Goal: Task Accomplishment & Management: Complete application form

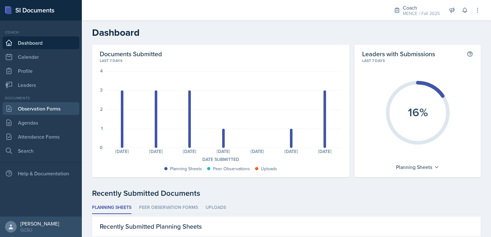
click at [45, 107] on link "Observation Forms" at bounding box center [41, 108] width 77 height 13
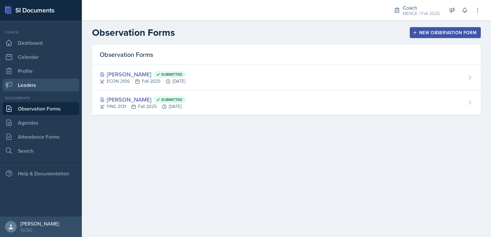
click at [50, 87] on link "Leaders" at bounding box center [41, 85] width 77 height 13
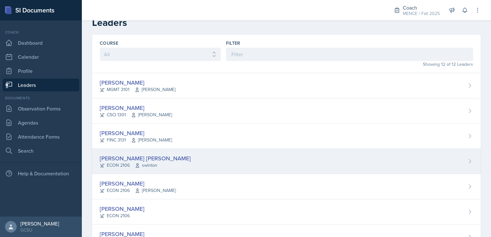
scroll to position [10, 0]
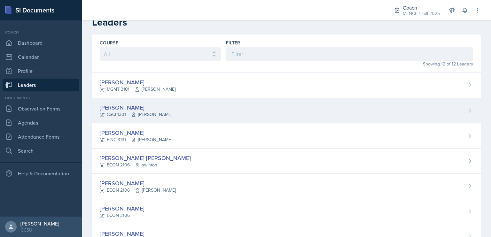
click at [175, 114] on div "[PERSON_NAME] CSCI 1301 [PERSON_NAME]" at bounding box center [286, 110] width 389 height 25
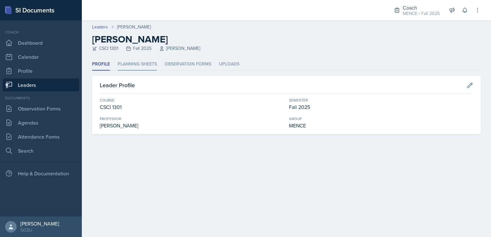
click at [137, 62] on li "Planning Sheets" at bounding box center [137, 64] width 39 height 12
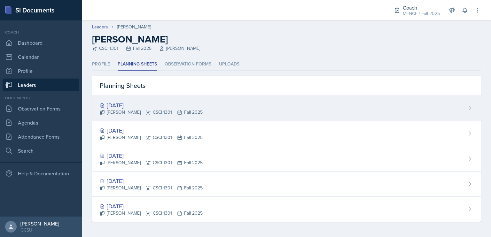
click at [170, 105] on div "[DATE]" at bounding box center [151, 105] width 103 height 9
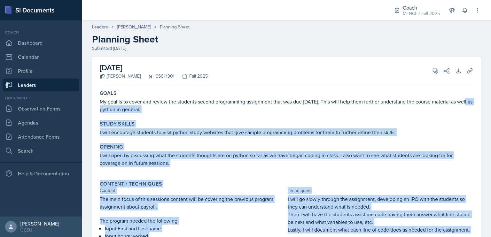
drag, startPoint x: 401, startPoint y: 193, endPoint x: 94, endPoint y: 106, distance: 319.8
click at [94, 106] on div "[DATE] [PERSON_NAME] CSCI 1301 Fall 2025 View Comments Comments Send Share Down…" at bounding box center [286, 187] width 389 height 261
copy div "well as python in general. Study Skills I will encourage students to visit pyth…"
click at [53, 113] on link "Observation Forms" at bounding box center [41, 108] width 77 height 13
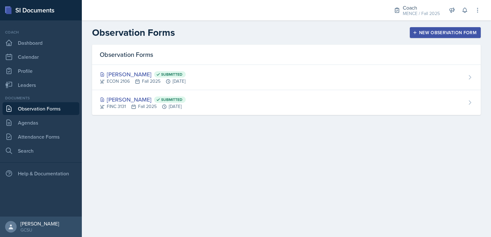
click at [438, 32] on div "New Observation Form" at bounding box center [445, 32] width 63 height 5
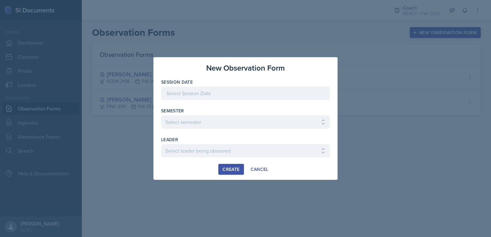
click at [266, 87] on div at bounding box center [245, 93] width 169 height 13
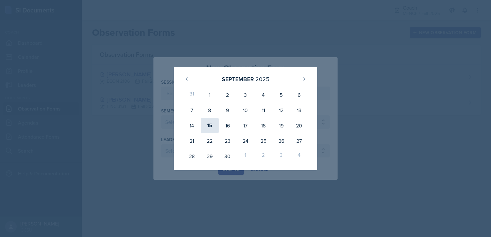
click at [211, 125] on div "15" at bounding box center [210, 125] width 18 height 15
type input "[DATE]"
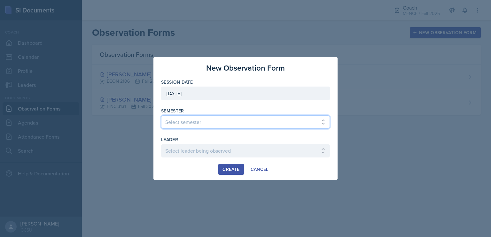
click at [211, 124] on select "Select semester All Spring 2020 Fall 2023 Spring 2019 Spring 2018 Fall 2017 Spr…" at bounding box center [245, 121] width 169 height 13
select select "986fdc3e-2246-4ffd-9cb8-78666de4ebed"
click at [161, 115] on select "Select semester All Spring 2020 Fall 2023 Spring 2019 Spring 2018 Fall 2017 Spr…" at bounding box center [245, 121] width 169 height 13
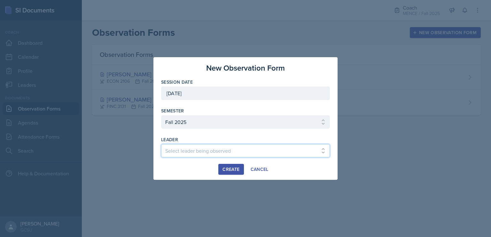
click at [197, 145] on select "Select leader being observed [PERSON_NAME] [PERSON_NAME] / CHEM 1211 / [PERSON_…" at bounding box center [245, 150] width 169 height 13
select select "4cf265ec-bbc4-4e79-b938-835968d76fd4"
click at [161, 144] on select "Select leader being observed [PERSON_NAME] [PERSON_NAME] / CHEM 1211 / [PERSON_…" at bounding box center [245, 150] width 169 height 13
click at [237, 170] on div "Create" at bounding box center [231, 169] width 17 height 5
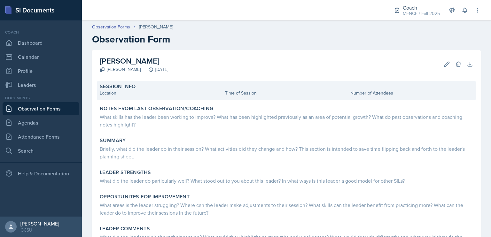
click at [147, 95] on div "Location" at bounding box center [161, 93] width 123 height 7
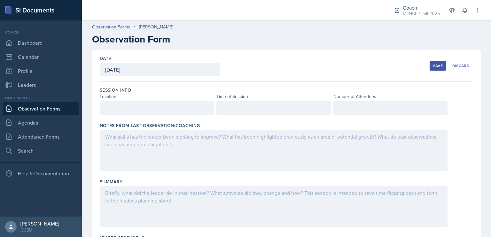
click at [148, 113] on div at bounding box center [157, 107] width 114 height 13
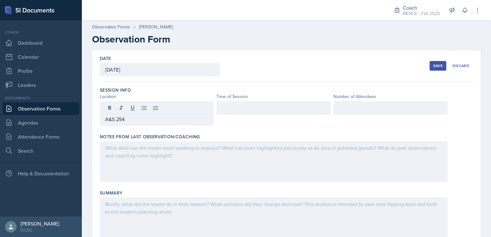
click at [255, 112] on div at bounding box center [274, 107] width 114 height 13
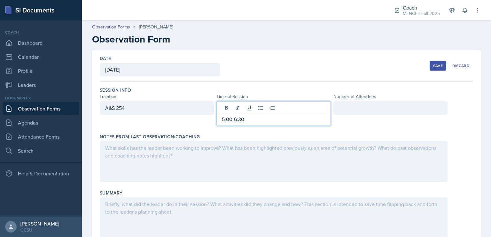
click at [358, 103] on div at bounding box center [391, 107] width 114 height 13
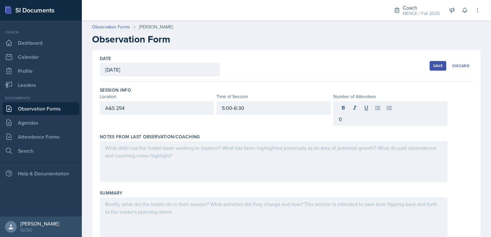
click at [342, 153] on div at bounding box center [274, 161] width 348 height 41
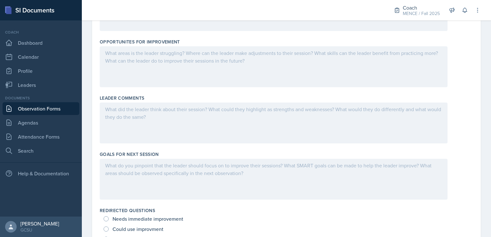
scroll to position [356, 0]
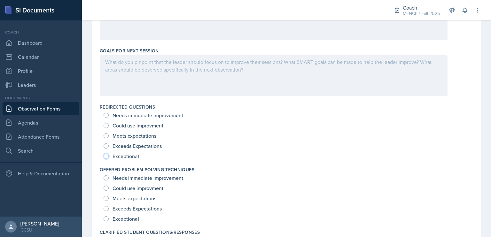
click at [106, 154] on input "Exceptional" at bounding box center [106, 156] width 5 height 5
radio input "true"
click at [108, 217] on div "Exceptional" at bounding box center [122, 219] width 37 height 10
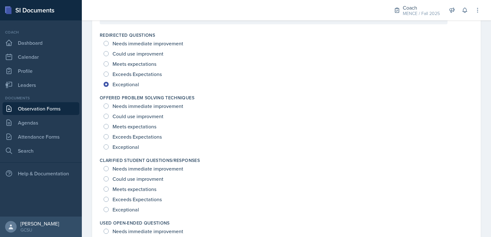
scroll to position [429, 0]
click at [114, 144] on span "Exceptional" at bounding box center [126, 147] width 27 height 6
click at [109, 144] on input "Exceptional" at bounding box center [106, 146] width 5 height 5
radio input "true"
click at [141, 210] on div "Exceptional" at bounding box center [287, 209] width 366 height 10
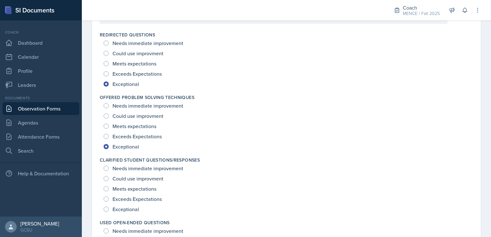
click at [133, 209] on span "Exceptional" at bounding box center [126, 209] width 27 height 6
click at [109, 209] on input "Exceptional" at bounding box center [106, 209] width 5 height 5
radio input "true"
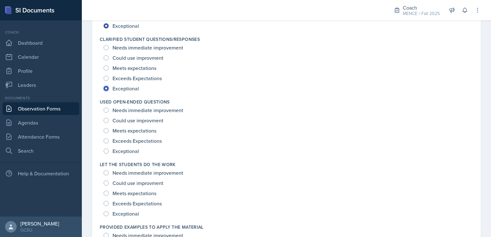
scroll to position [550, 0]
click at [128, 149] on span "Exceptional" at bounding box center [126, 150] width 27 height 6
click at [109, 149] on input "Exceptional" at bounding box center [106, 150] width 5 height 5
radio input "true"
click at [136, 214] on span "Exceptional" at bounding box center [126, 213] width 27 height 6
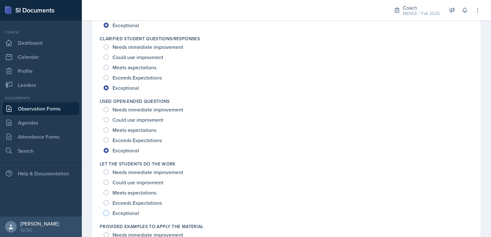
click at [109, 214] on input "Exceptional" at bounding box center [106, 213] width 5 height 5
radio input "true"
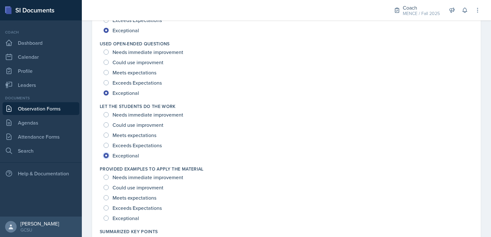
scroll to position [624, 0]
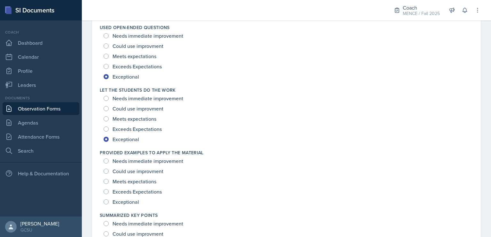
click at [129, 200] on span "Exceptional" at bounding box center [126, 202] width 27 height 6
click at [109, 200] on input "Exceptional" at bounding box center [106, 202] width 5 height 5
radio input "true"
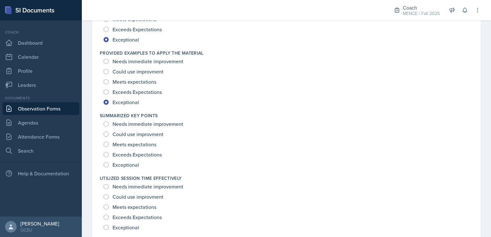
click at [123, 162] on span "Exceptional" at bounding box center [126, 165] width 27 height 6
click at [109, 162] on input "Exceptional" at bounding box center [106, 164] width 5 height 5
radio input "true"
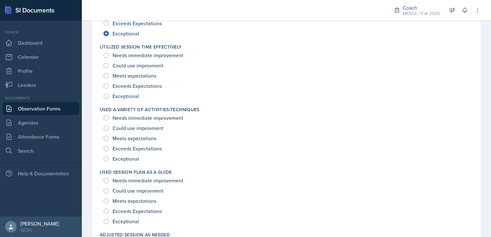
scroll to position [856, 0]
click at [119, 156] on span "Exceptional" at bounding box center [126, 158] width 27 height 6
click at [109, 156] on input "Exceptional" at bounding box center [106, 158] width 5 height 5
radio input "true"
click at [120, 99] on div "Exceptional" at bounding box center [122, 96] width 37 height 10
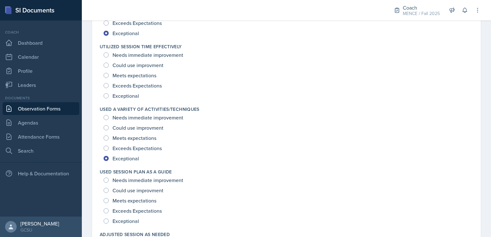
click at [103, 95] on div "Needs immediate improvement Could use improvment Meets expectations Exceeds Exp…" at bounding box center [287, 75] width 374 height 51
click at [105, 95] on input "Exceptional" at bounding box center [106, 95] width 5 height 5
radio input "true"
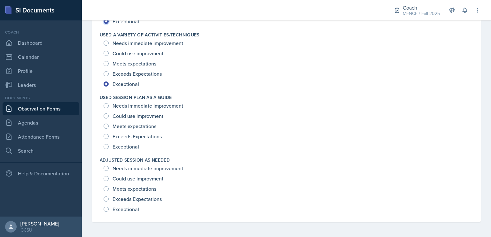
scroll to position [930, 0]
click at [107, 145] on input "Exceptional" at bounding box center [106, 147] width 5 height 5
radio input "true"
click at [106, 211] on input "Exceptional" at bounding box center [106, 209] width 5 height 5
radio input "true"
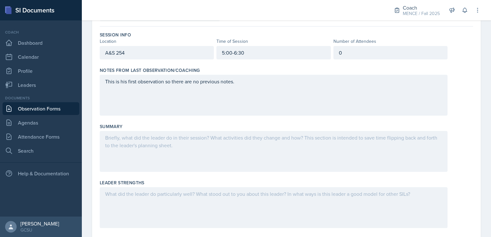
scroll to position [48, 0]
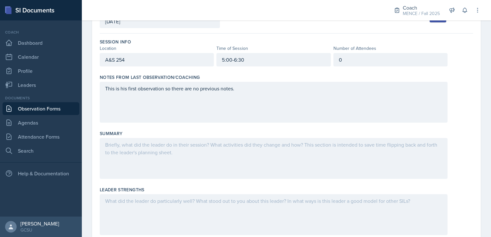
drag, startPoint x: 244, startPoint y: 162, endPoint x: 214, endPoint y: 161, distance: 30.4
click at [214, 161] on div at bounding box center [274, 158] width 348 height 41
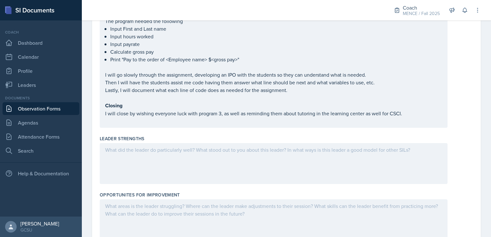
click at [202, 159] on div at bounding box center [274, 163] width 348 height 41
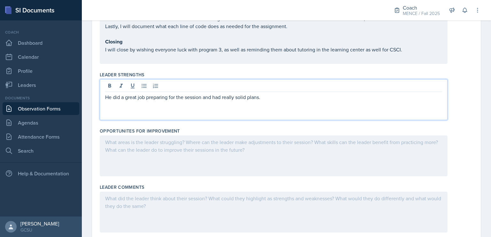
scroll to position [334, 0]
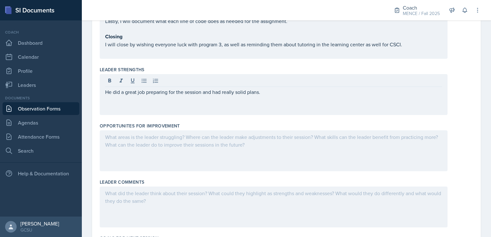
click at [177, 142] on div at bounding box center [274, 151] width 348 height 41
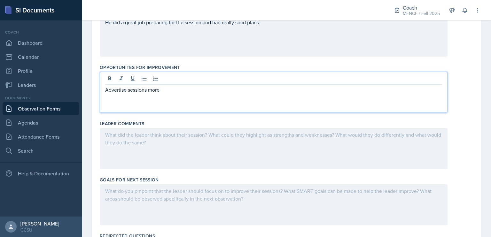
scroll to position [404, 0]
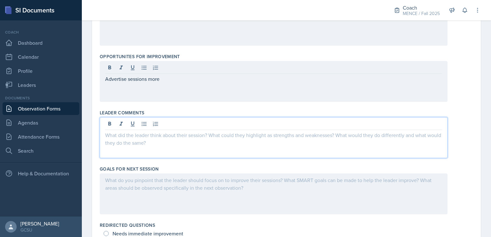
click at [190, 137] on p at bounding box center [273, 135] width 337 height 8
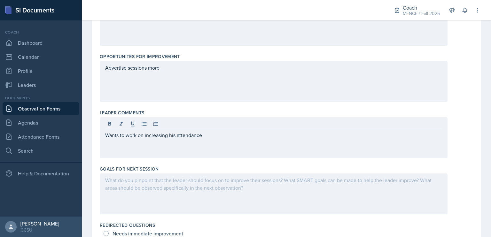
click at [191, 183] on div at bounding box center [274, 194] width 348 height 41
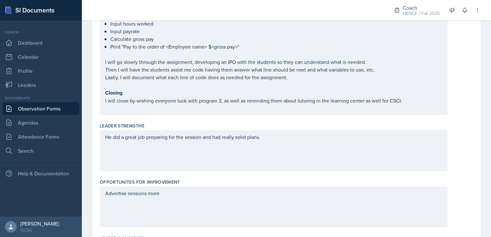
scroll to position [270, 0]
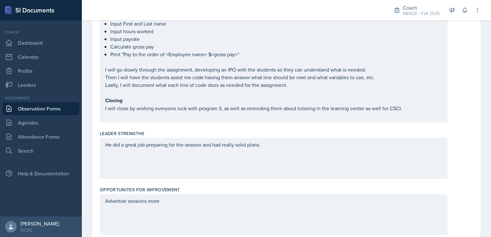
click at [237, 172] on div "He did a great job preparing for the session and had really solid plans." at bounding box center [274, 158] width 348 height 41
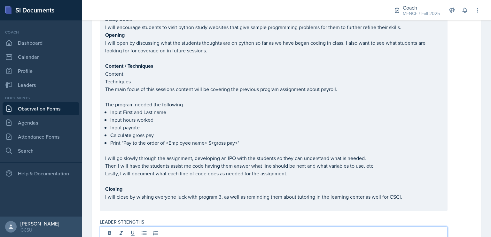
scroll to position [193, 0]
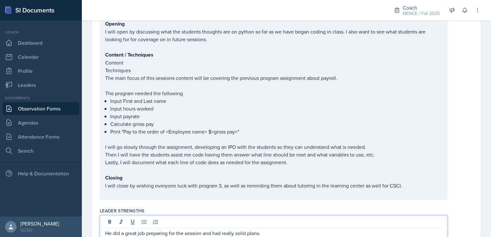
click at [289, 174] on p at bounding box center [273, 170] width 337 height 8
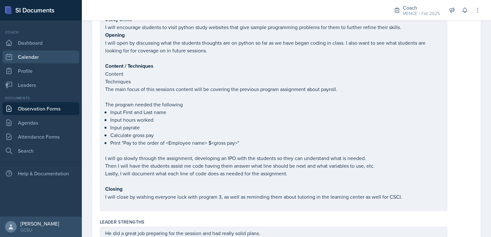
click at [76, 62] on link "Calendar" at bounding box center [41, 57] width 77 height 13
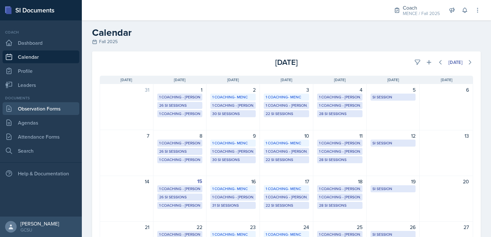
click at [54, 105] on link "Observation Forms" at bounding box center [41, 108] width 77 height 13
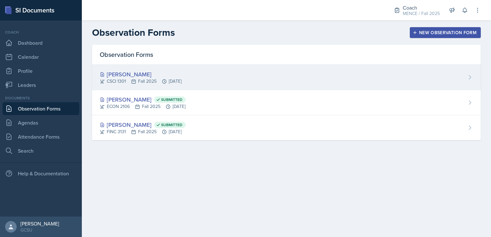
click at [216, 77] on div "[PERSON_NAME] CSCI 1301 Fall 2025 [DATE]" at bounding box center [286, 77] width 389 height 25
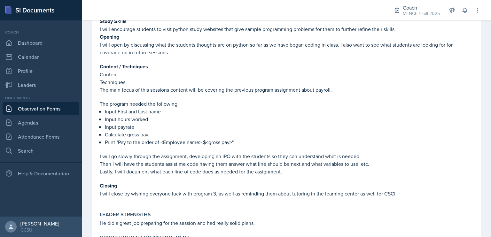
scroll to position [142, 0]
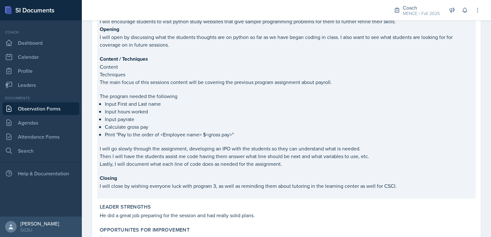
click at [380, 165] on p "Lastly, I will document what each line of code does as needed for the assignmen…" at bounding box center [287, 164] width 374 height 8
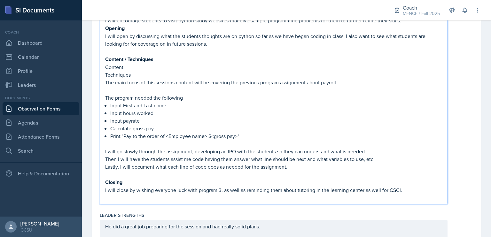
scroll to position [210, 0]
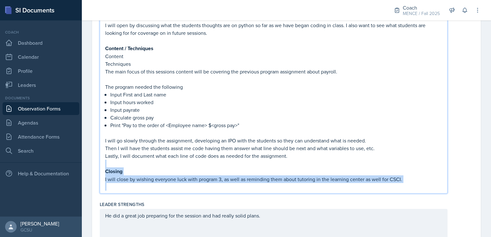
drag, startPoint x: 406, startPoint y: 183, endPoint x: 100, endPoint y: 164, distance: 305.7
click at [100, 164] on div "well as python in general. Study Skills I will encourage students to visit pyth…" at bounding box center [274, 85] width 348 height 218
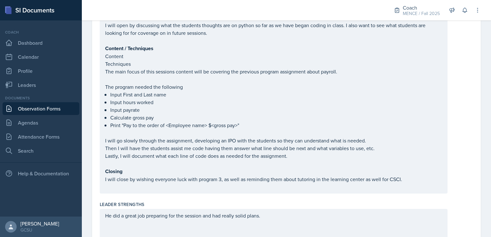
drag, startPoint x: 100, startPoint y: 164, endPoint x: 103, endPoint y: 170, distance: 5.9
click at [103, 170] on div "well as python in general. Study Skills I will encourage students to visit pyth…" at bounding box center [274, 85] width 348 height 218
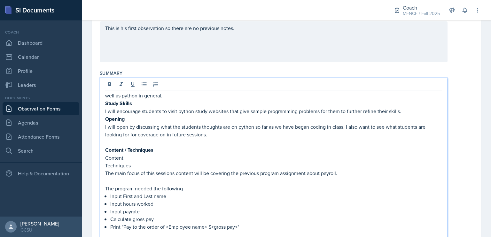
scroll to position [106, 0]
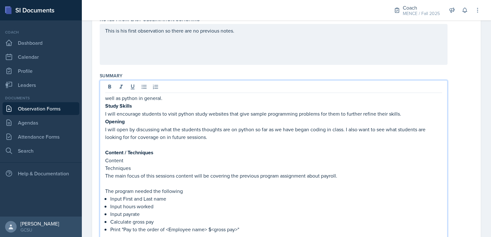
click at [225, 174] on p "The main focus of this sessions content will be covering the previous program a…" at bounding box center [273, 176] width 337 height 8
click at [124, 106] on strong "Study Skills" at bounding box center [118, 105] width 27 height 7
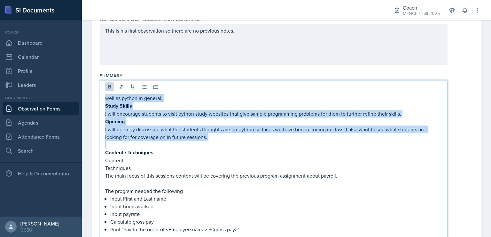
drag, startPoint x: 269, startPoint y: 140, endPoint x: 86, endPoint y: 92, distance: 189.1
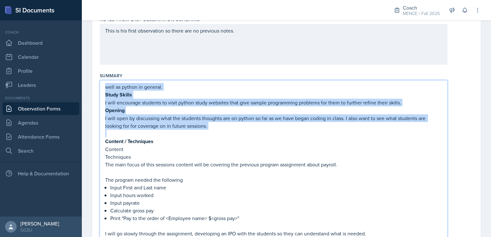
scroll to position [95, 0]
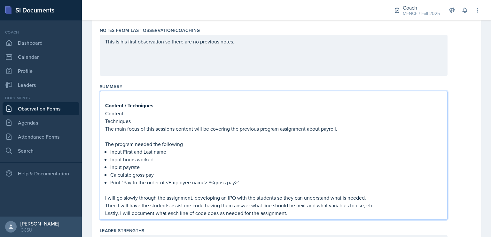
click at [171, 93] on div "Content / Techniques Content Techniques The main focus of this sessions content…" at bounding box center [274, 155] width 348 height 129
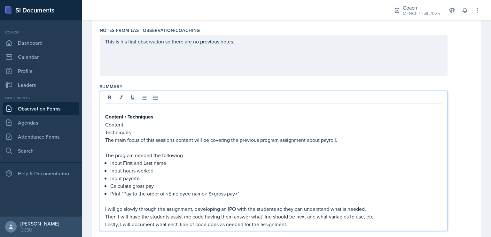
scroll to position [106, 0]
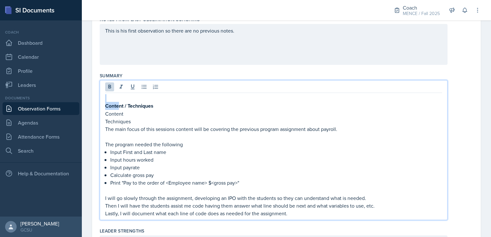
drag, startPoint x: 174, startPoint y: 100, endPoint x: 119, endPoint y: 105, distance: 55.2
click at [119, 105] on div "Content / Techniques Content Techniques The main focus of this sessions content…" at bounding box center [273, 155] width 337 height 123
click at [140, 111] on p "Content" at bounding box center [273, 114] width 337 height 8
drag, startPoint x: 140, startPoint y: 111, endPoint x: 146, endPoint y: 112, distance: 6.2
click at [146, 112] on p "Content" at bounding box center [273, 114] width 337 height 8
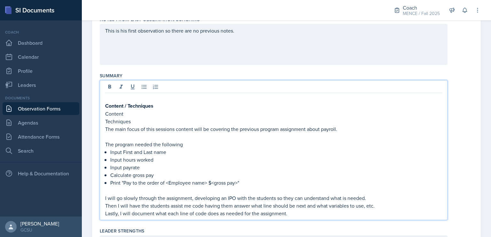
click at [167, 133] on p at bounding box center [273, 137] width 337 height 8
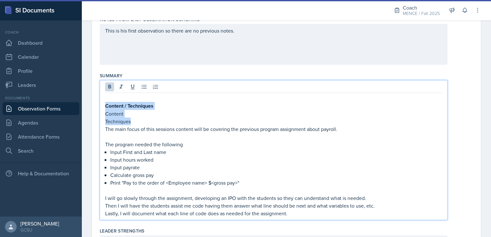
drag, startPoint x: 152, startPoint y: 122, endPoint x: 97, endPoint y: 101, distance: 59.3
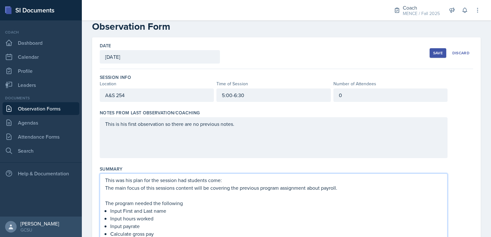
scroll to position [0, 0]
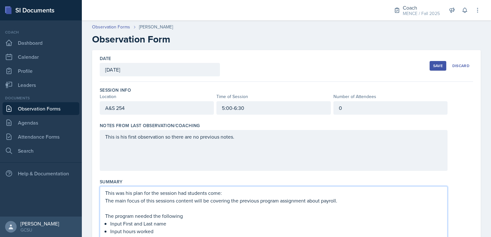
click at [437, 67] on div "Save" at bounding box center [438, 65] width 10 height 5
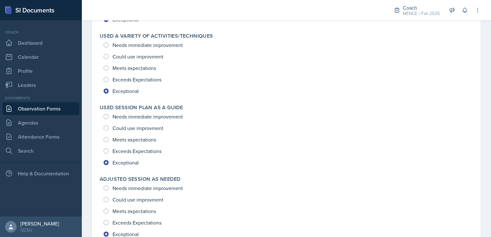
scroll to position [928, 0]
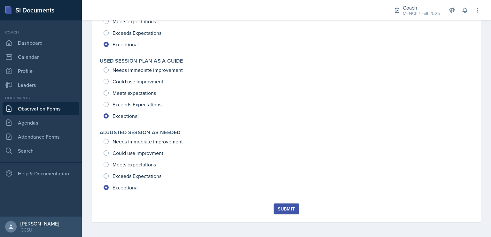
click at [275, 212] on button "Submit" at bounding box center [286, 209] width 25 height 11
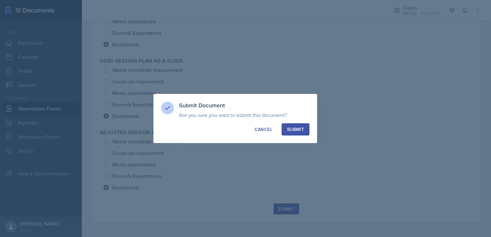
click at [299, 133] on button "Submit" at bounding box center [296, 129] width 28 height 12
radio input "true"
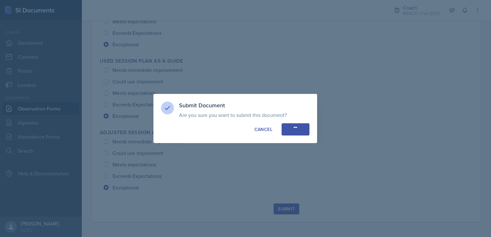
radio input "true"
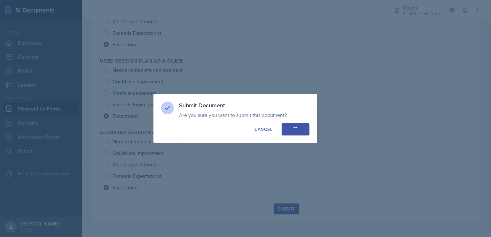
radio input "true"
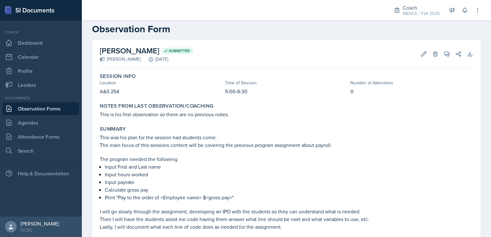
scroll to position [0, 0]
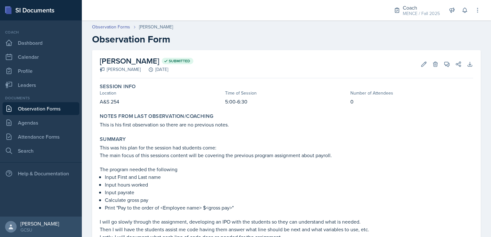
click at [74, 113] on link "Observation Forms" at bounding box center [41, 108] width 77 height 13
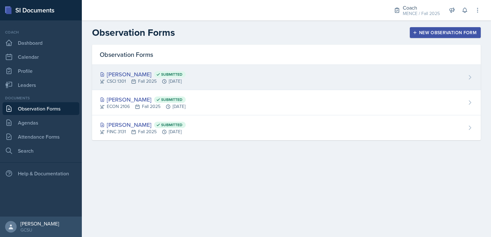
click at [166, 72] on span "Submitted" at bounding box center [171, 74] width 21 height 5
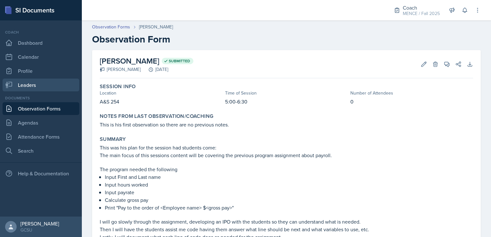
click at [28, 81] on link "Leaders" at bounding box center [41, 85] width 77 height 13
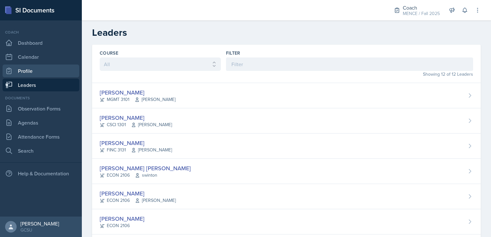
click at [27, 70] on link "Profile" at bounding box center [41, 71] width 77 height 13
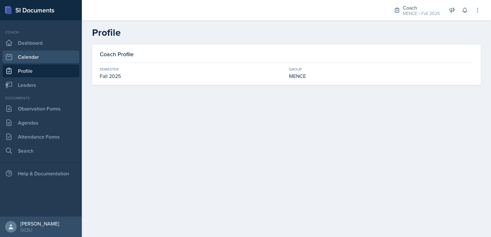
click at [34, 54] on link "Calendar" at bounding box center [41, 57] width 77 height 13
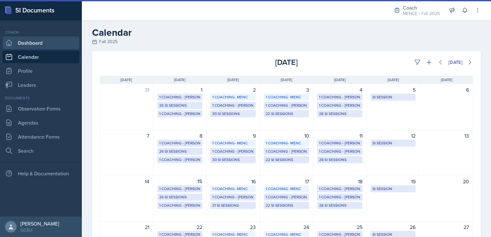
click at [37, 41] on link "Dashboard" at bounding box center [41, 42] width 77 height 13
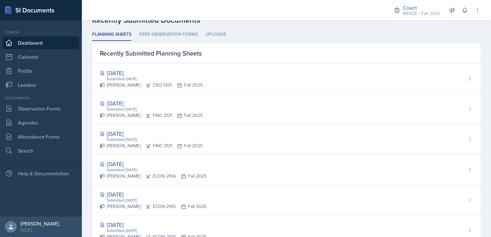
scroll to position [159, 0]
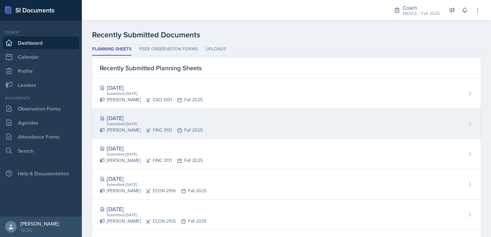
click at [219, 131] on div "[DATE] Submitted [DATE] [PERSON_NAME] FINC 3131 Fall 2025" at bounding box center [286, 124] width 389 height 30
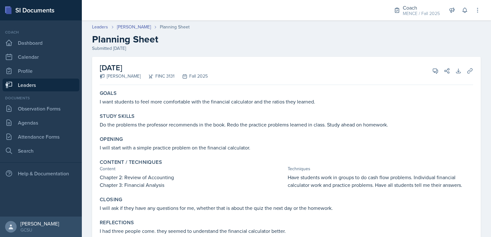
scroll to position [23, 0]
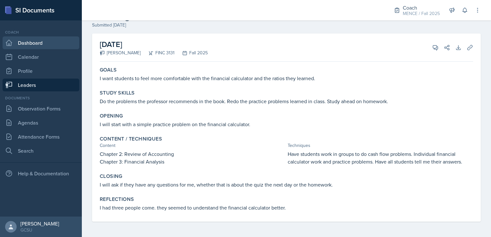
click at [42, 41] on link "Dashboard" at bounding box center [41, 42] width 77 height 13
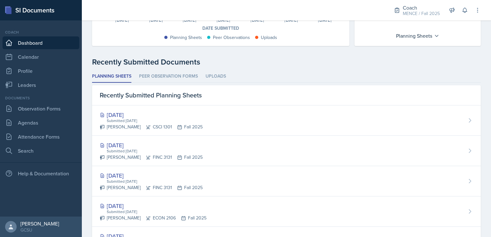
scroll to position [174, 0]
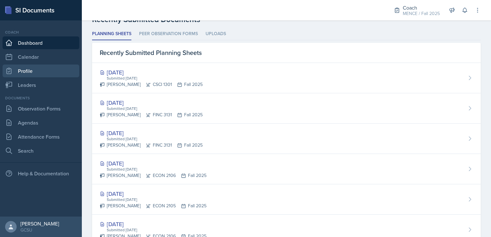
click at [20, 66] on link "Profile" at bounding box center [41, 71] width 77 height 13
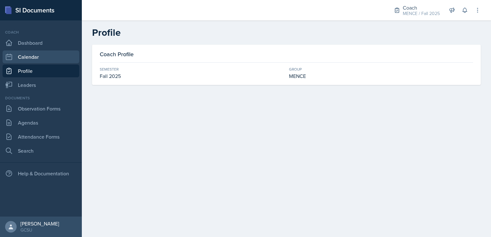
click at [23, 58] on link "Calendar" at bounding box center [41, 57] width 77 height 13
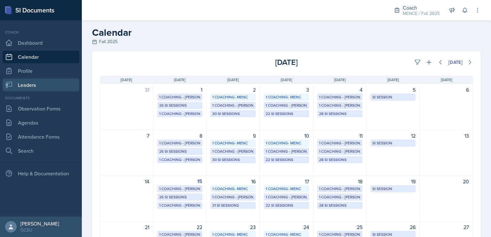
click at [28, 90] on link "Leaders" at bounding box center [41, 85] width 77 height 13
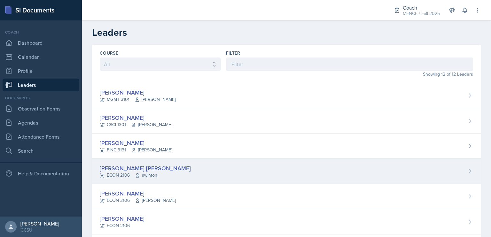
scroll to position [18, 0]
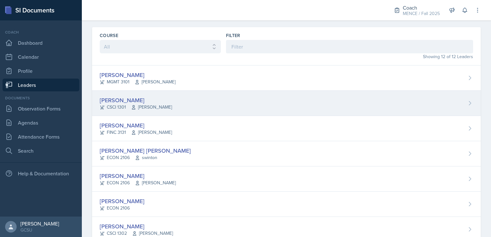
click at [189, 104] on div "[PERSON_NAME] CSCI 1301 [PERSON_NAME]" at bounding box center [286, 103] width 389 height 25
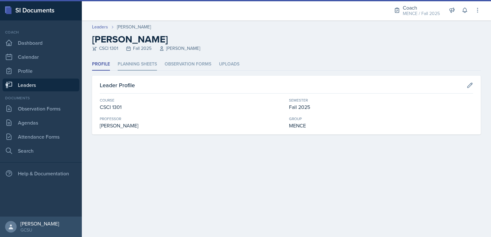
click at [151, 68] on li "Planning Sheets" at bounding box center [137, 64] width 39 height 12
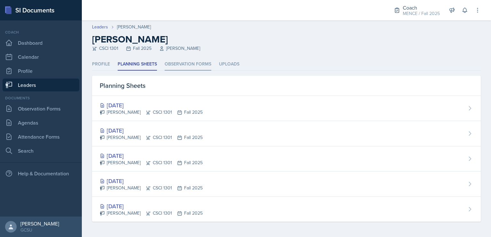
click at [181, 67] on li "Observation Forms" at bounding box center [188, 64] width 47 height 12
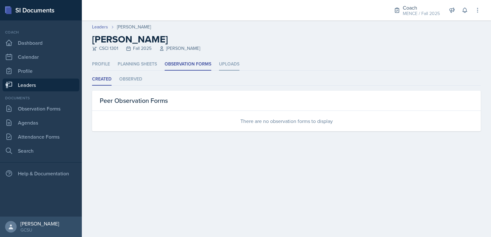
click at [232, 68] on li "Uploads" at bounding box center [229, 64] width 20 height 12
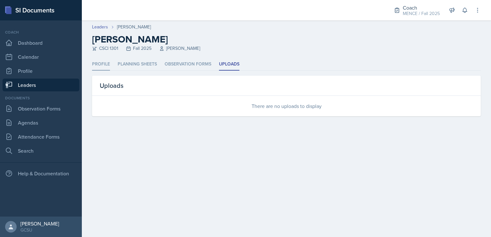
click at [103, 66] on li "Profile" at bounding box center [101, 64] width 18 height 12
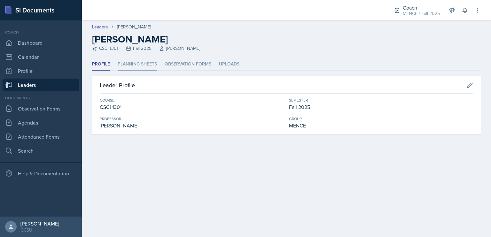
click at [150, 64] on li "Planning Sheets" at bounding box center [137, 64] width 39 height 12
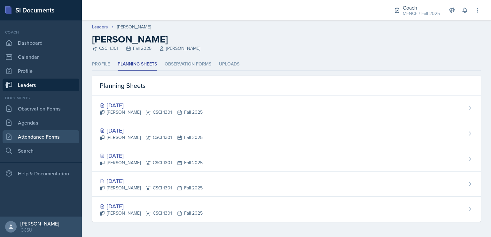
click at [47, 136] on link "Attendance Forms" at bounding box center [41, 137] width 77 height 13
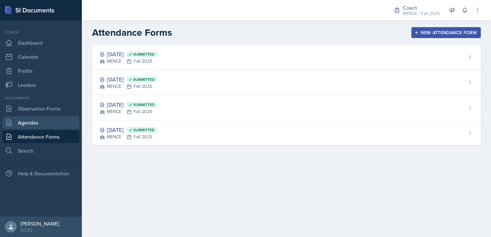
click at [51, 122] on link "Agendas" at bounding box center [41, 122] width 77 height 13
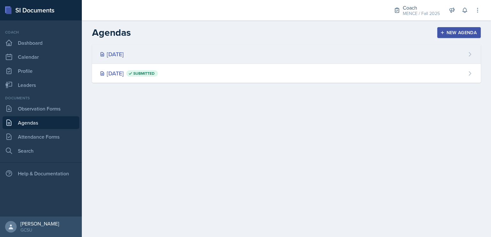
click at [116, 54] on div "[DATE]" at bounding box center [112, 54] width 24 height 9
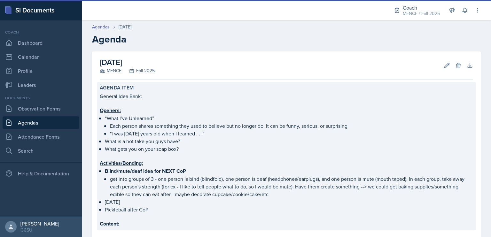
scroll to position [33, 0]
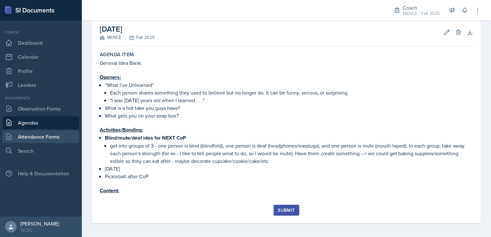
click at [35, 140] on link "Attendance Forms" at bounding box center [41, 137] width 77 height 13
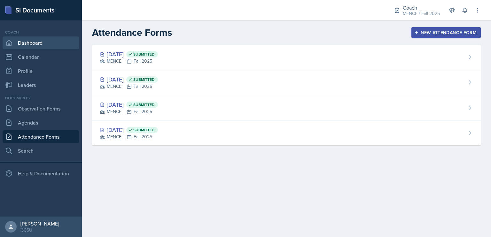
click at [49, 44] on link "Dashboard" at bounding box center [41, 42] width 77 height 13
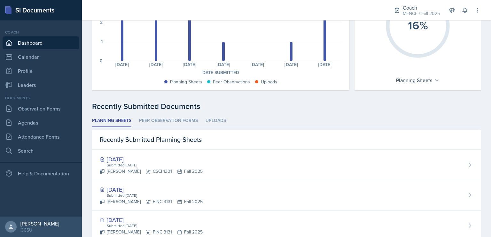
scroll to position [90, 0]
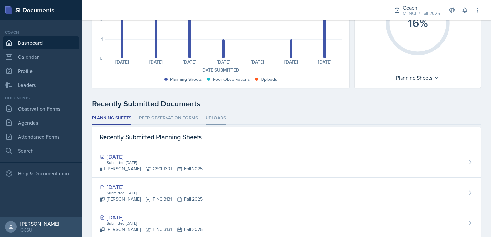
click at [214, 122] on li "Uploads" at bounding box center [216, 118] width 20 height 12
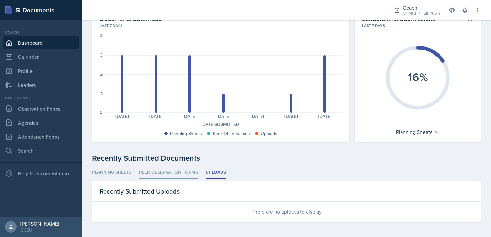
click at [190, 170] on li "Peer Observation Forms" at bounding box center [168, 173] width 59 height 12
click at [129, 172] on li "Planning Sheets" at bounding box center [111, 173] width 39 height 12
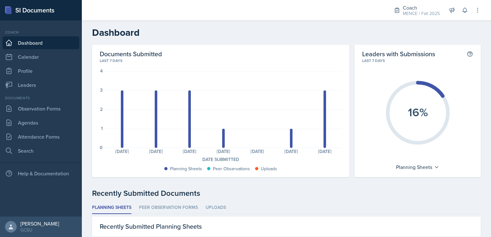
scroll to position [54, 0]
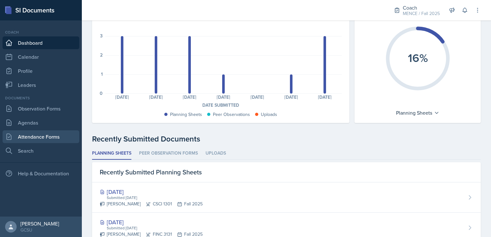
click at [64, 135] on link "Attendance Forms" at bounding box center [41, 137] width 77 height 13
